Goal: Task Accomplishment & Management: Use online tool/utility

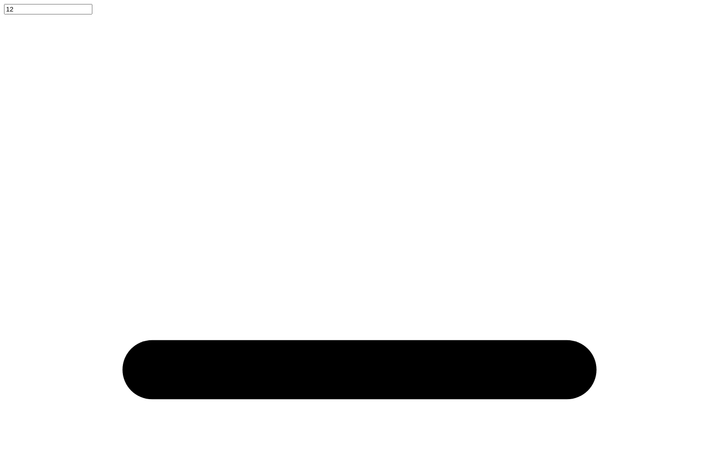
scroll to position [0, 0]
type textarea "Gamma"
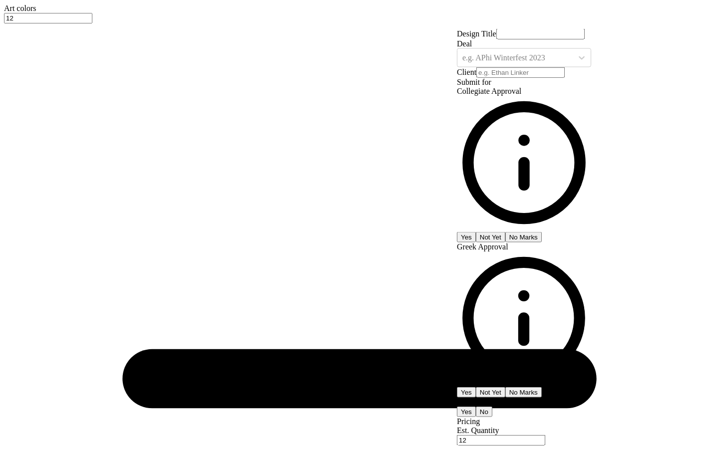
click at [575, 39] on input "Design Title" at bounding box center [540, 34] width 88 height 10
type input "D"
type input "DG"
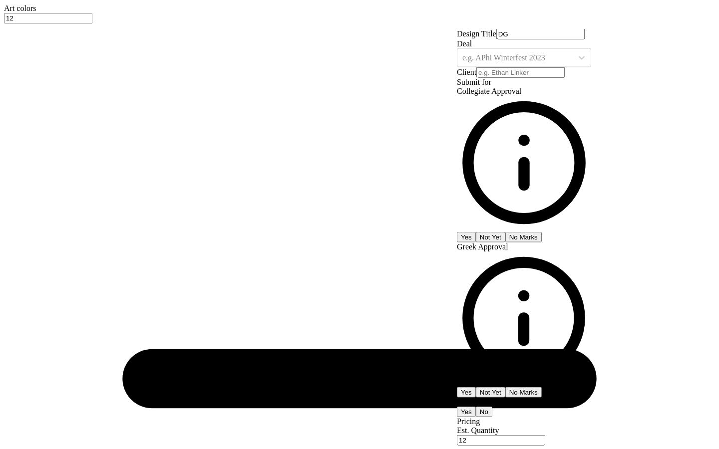
type input "DG"
type input "DG p"
type input "DG"
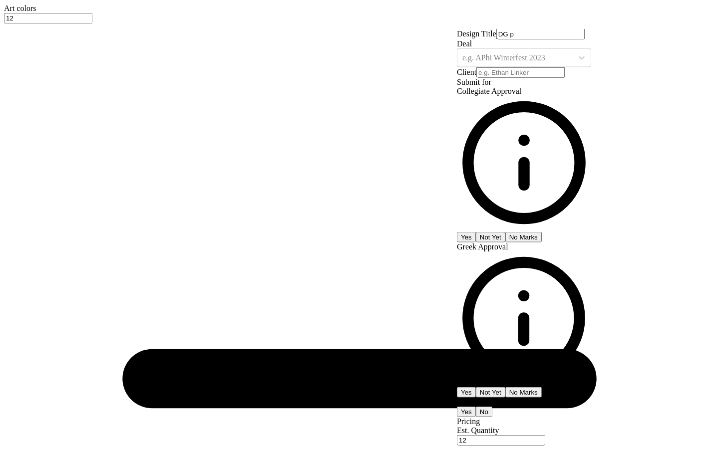
type input "DG"
type input "DG P"
type input "DG Pa"
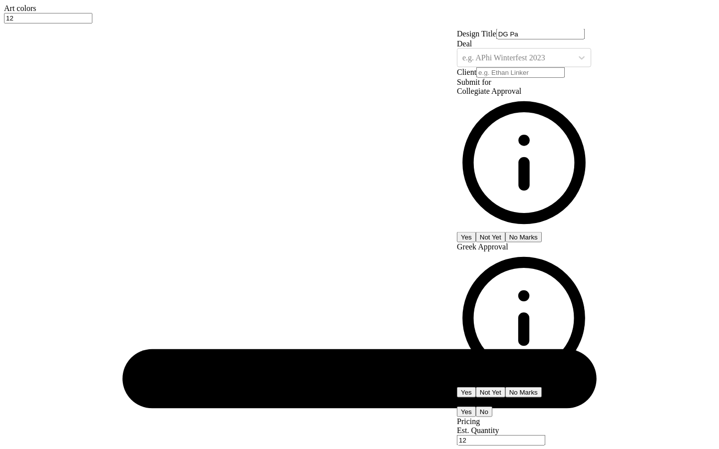
type input "DG Par"
type input "[PERSON_NAME]"
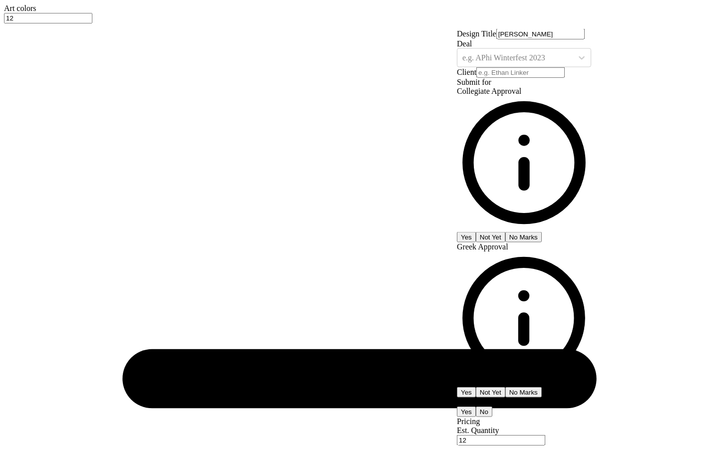
type input "[PERSON_NAME]"
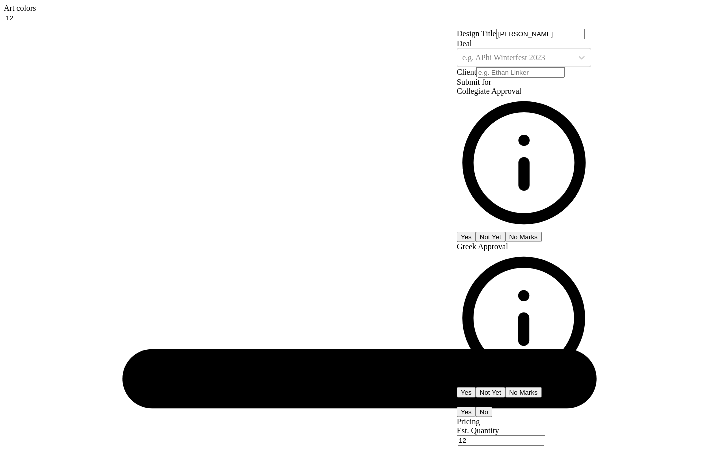
type input "[PERSON_NAME]"
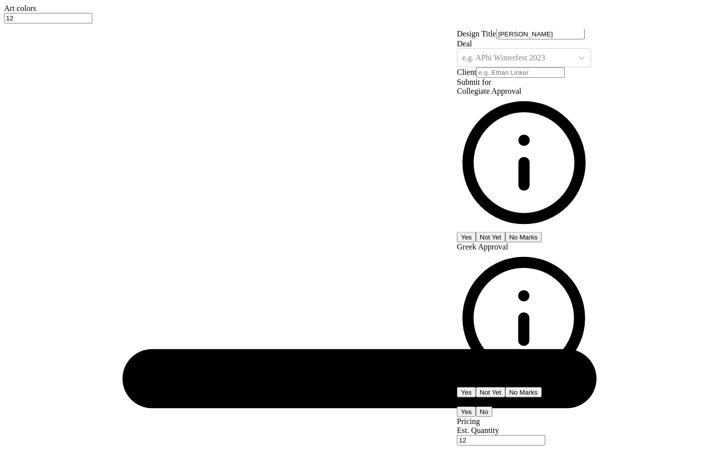
type input "[PERSON_NAME]"
type input "DG Paren"
type input "DG Parent"
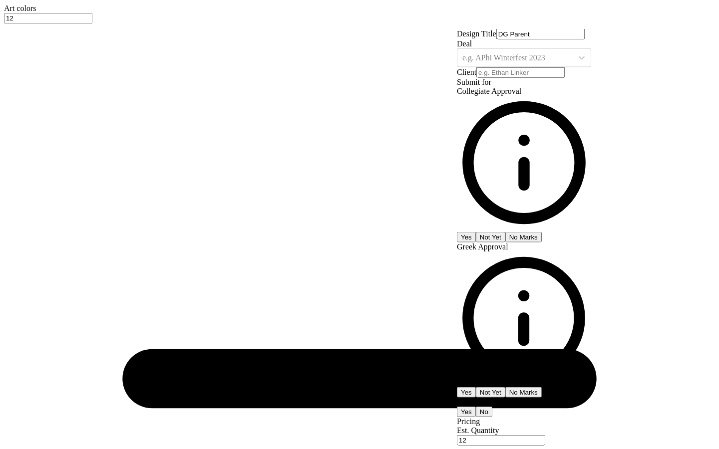
type input "DG Parents"
type input "DG Parents W"
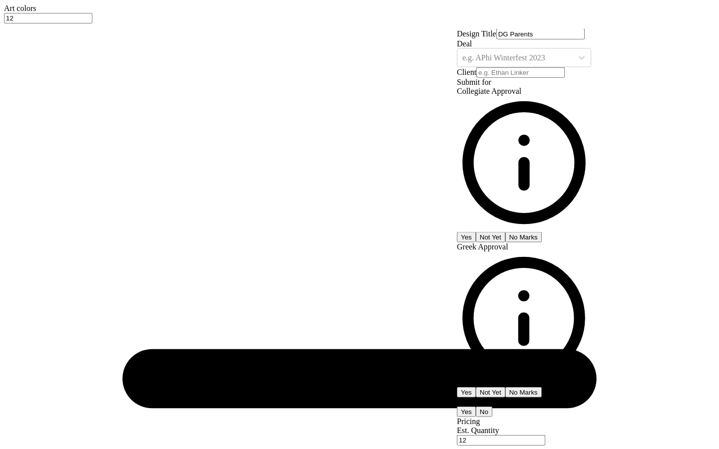
type input "DG Parents W"
type input "DG Parents We"
type input "DG Parents Wee"
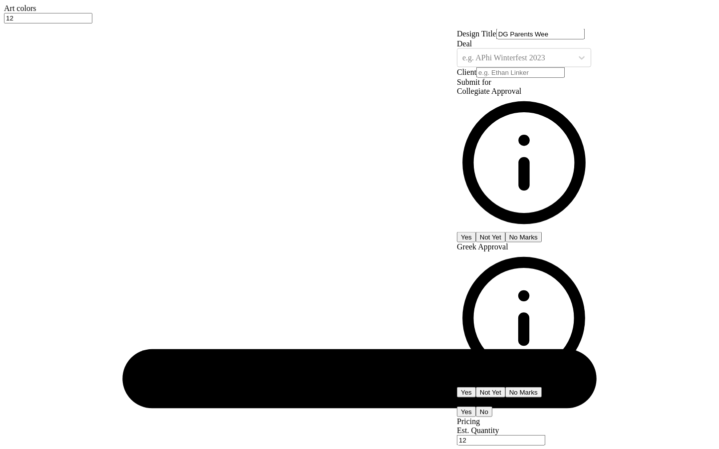
type input "DG Parents Weel"
type input "DG Parents Weele"
type input "DG Parents Weelen"
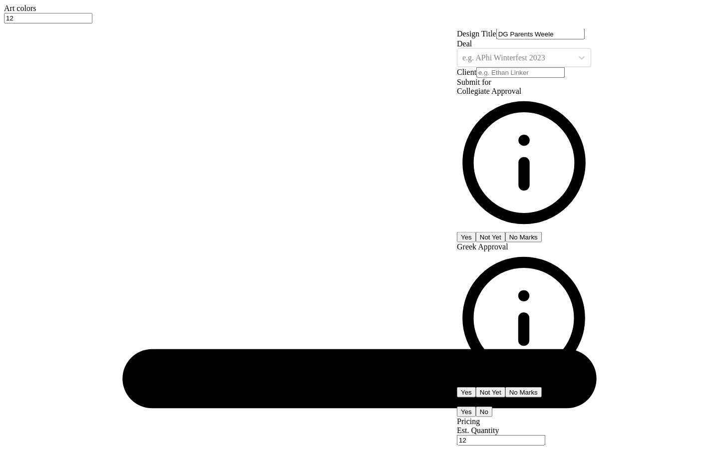
type input "DG Parents Weelen"
type input "DG Parents Weelend"
type input "DG Parents Weelen"
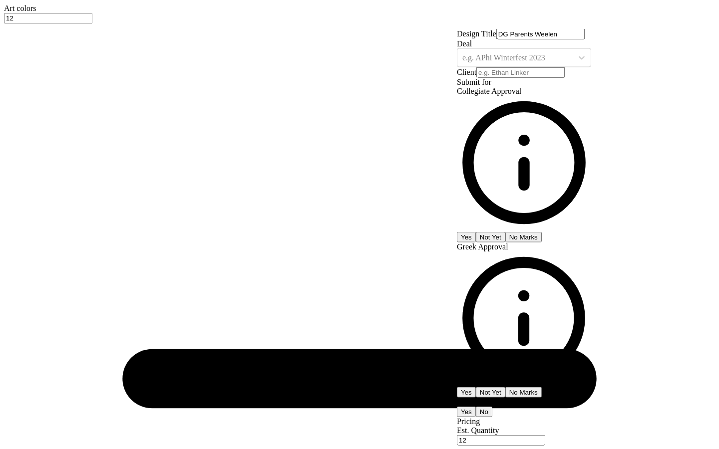
type input "DG Parents Weele"
type input "DG Parents Weel"
type input "DG Parents Wee"
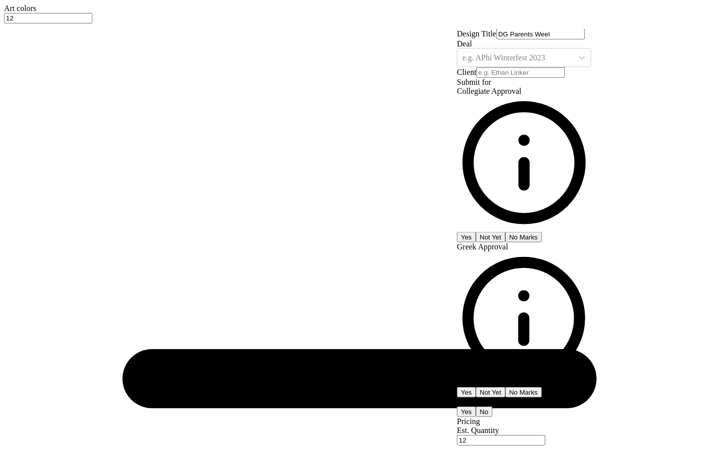
type input "DG Parents Wee"
type input "DG Parents Week"
type input "DG Parents Weeke"
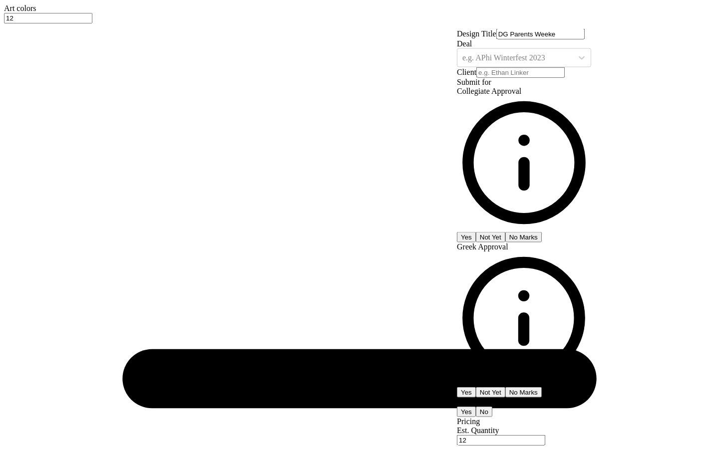
type input "DG Parents Weeken"
type input "DG Parents Weekend"
click at [568, 63] on div at bounding box center [514, 57] width 105 height 11
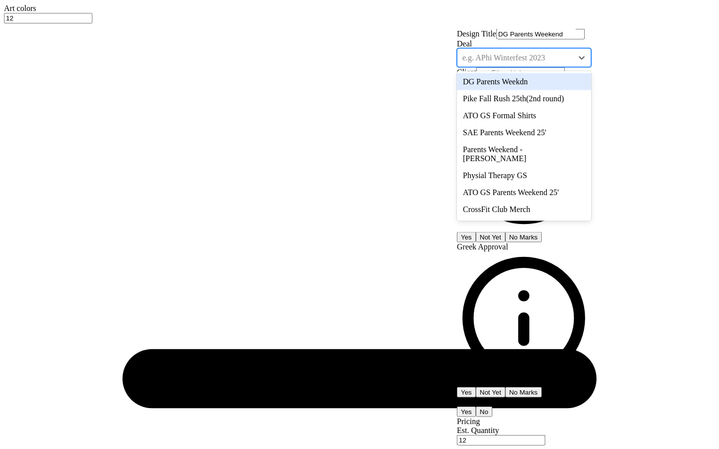
click at [563, 90] on div "DG Parents Weekdn" at bounding box center [524, 81] width 134 height 17
type input "[PERSON_NAME]"
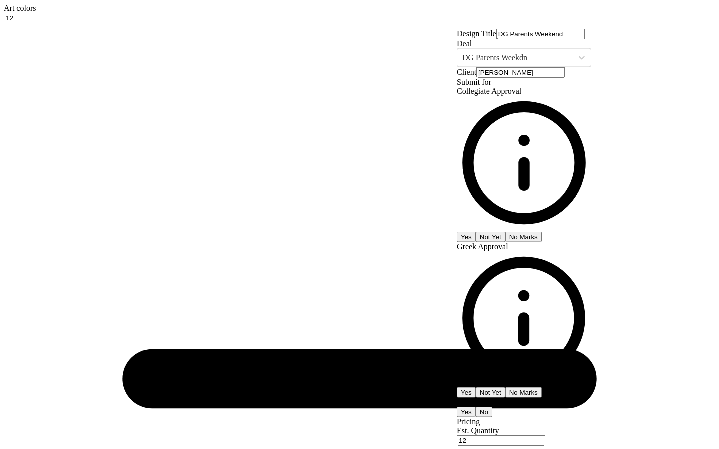
click at [542, 232] on button "No Marks" at bounding box center [523, 237] width 36 height 10
click at [583, 242] on div "Greek Approval Yes Not Yet No Marks" at bounding box center [524, 320] width 134 height 156
click at [476, 387] on button "Yes" at bounding box center [466, 392] width 19 height 10
type input "$55.28"
click at [492, 407] on button "No" at bounding box center [484, 412] width 16 height 10
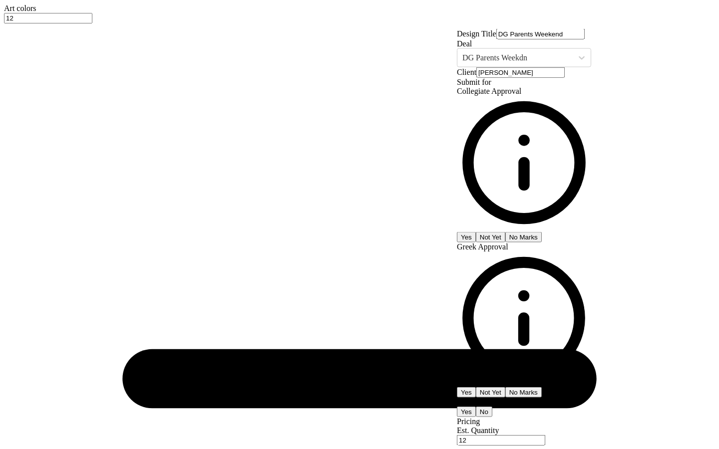
click at [545, 435] on input "12" at bounding box center [501, 440] width 88 height 10
type input "1"
type input "48"
type input "$30.88"
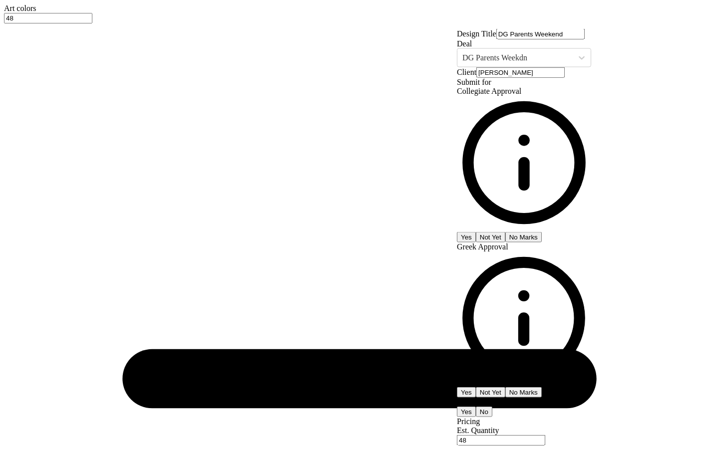
type input "48"
type input "$30.88"
